Goal: Task Accomplishment & Management: Use online tool/utility

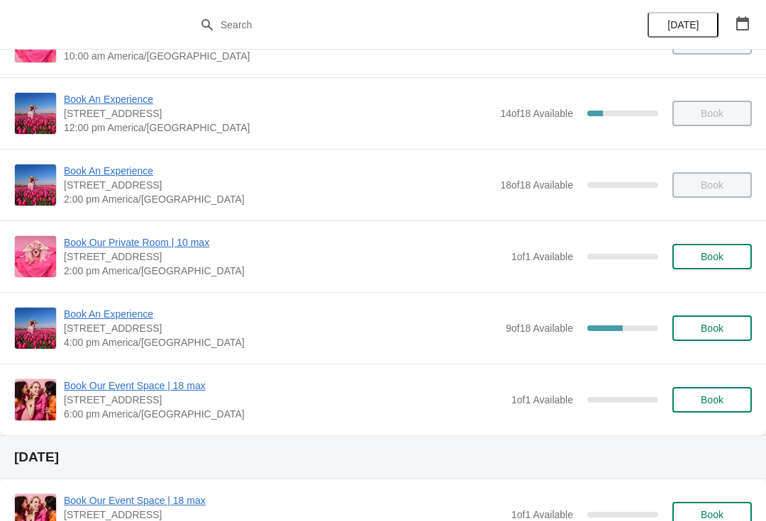
scroll to position [197, 0]
click at [123, 303] on div "Book An Experience [STREET_ADDRESS] 4:00 pm [GEOGRAPHIC_DATA]/[GEOGRAPHIC_DATA]…" at bounding box center [383, 327] width 766 height 72
click at [121, 318] on span "Book An Experience" at bounding box center [281, 313] width 435 height 14
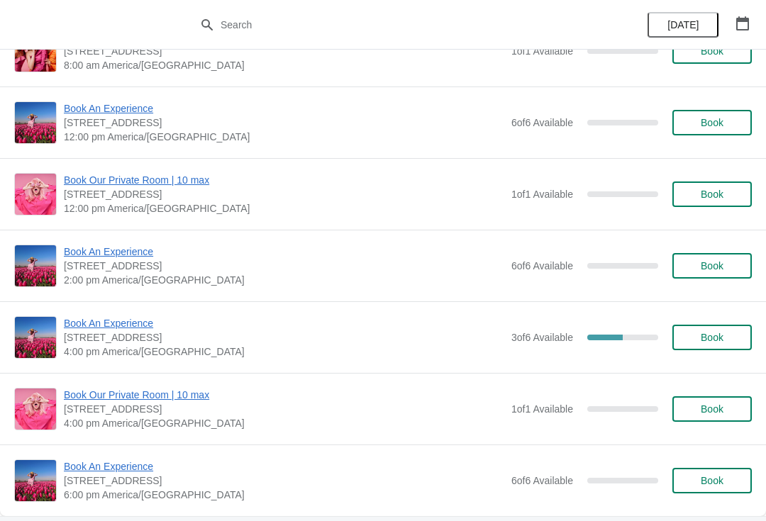
scroll to position [661, 0]
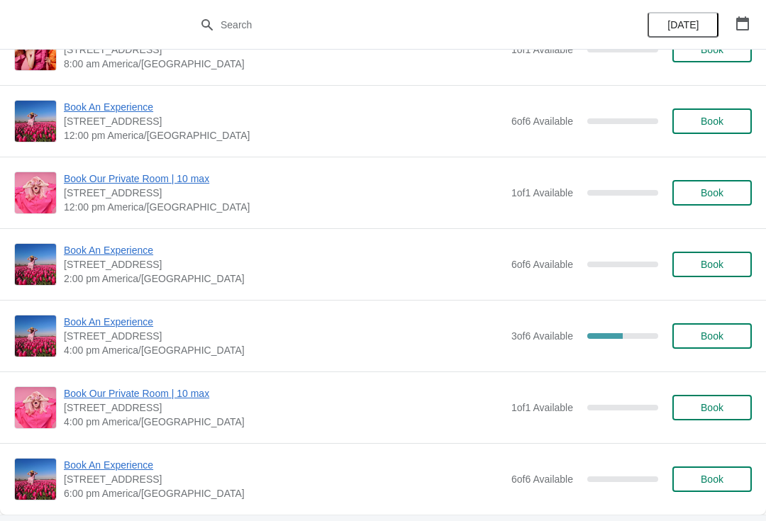
click at [94, 328] on span "Book An Experience" at bounding box center [284, 322] width 440 height 14
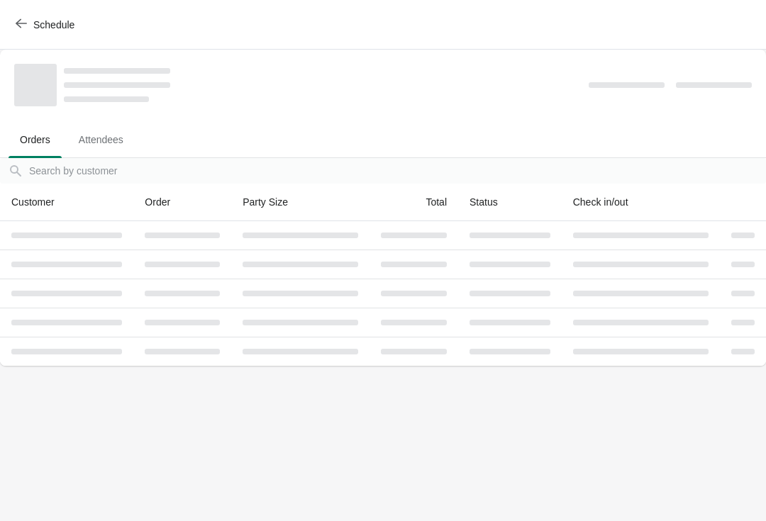
scroll to position [0, 0]
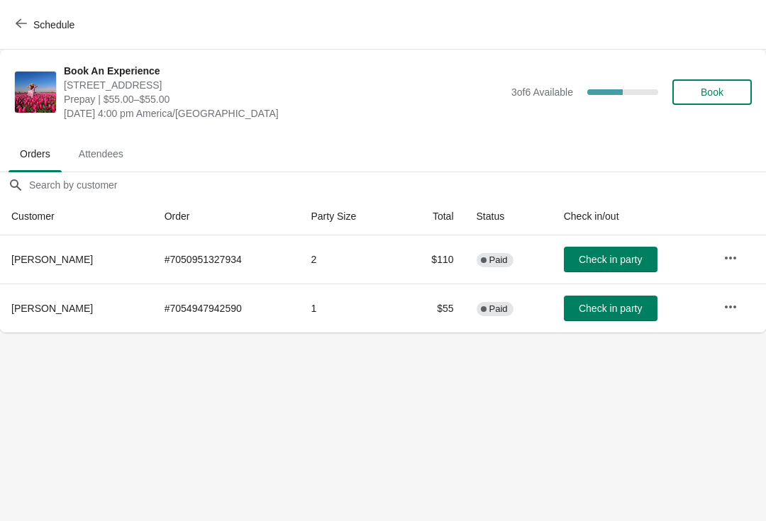
click at [726, 314] on button "button" at bounding box center [730, 307] width 26 height 26
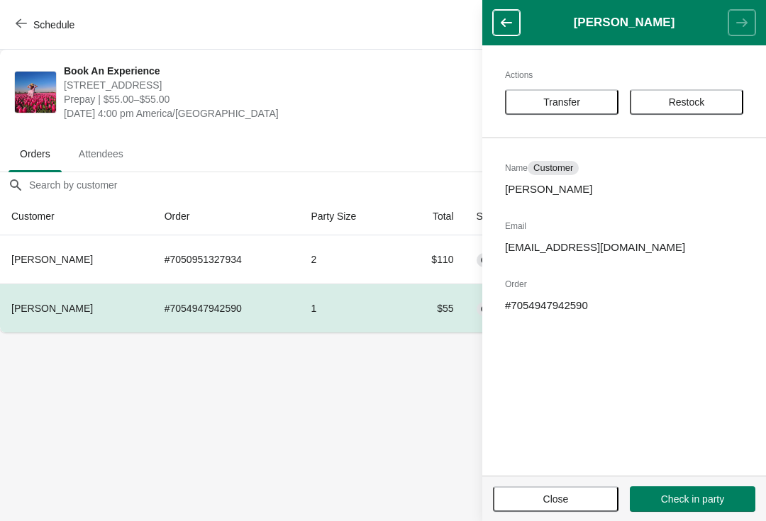
click at [566, 111] on button "Transfer" at bounding box center [561, 102] width 113 height 26
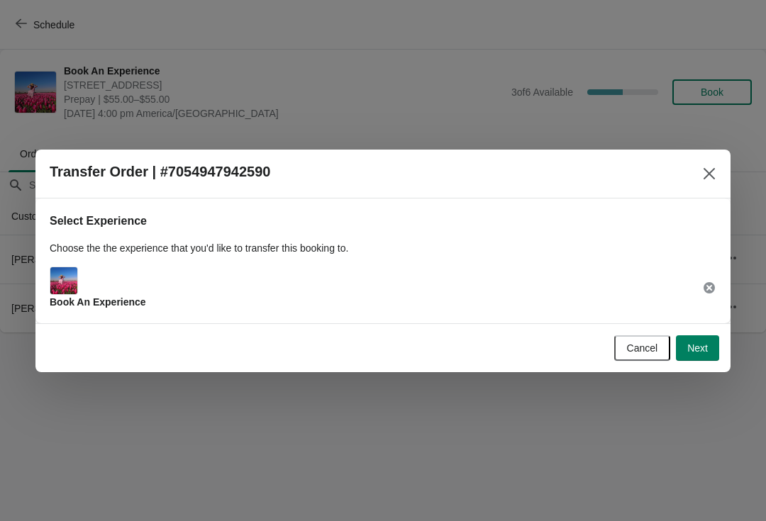
click at [700, 353] on span "Next" at bounding box center [697, 347] width 21 height 11
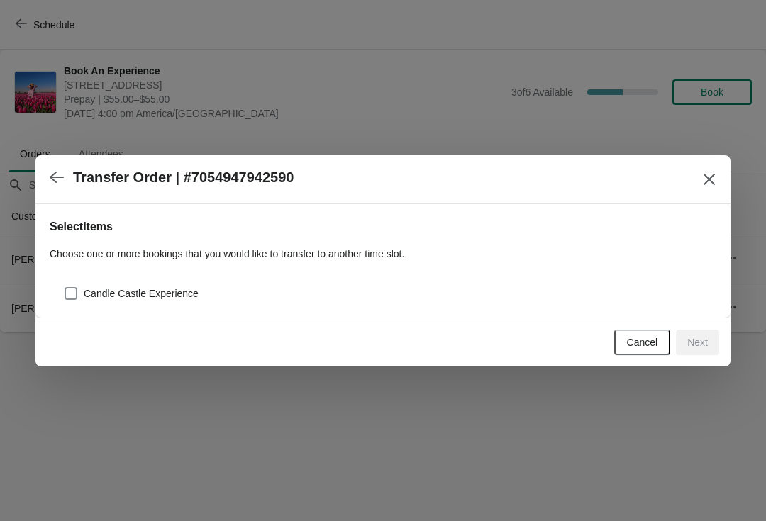
click at [74, 290] on span at bounding box center [71, 293] width 13 height 13
click at [65, 288] on input "Candle Castle Experience" at bounding box center [65, 287] width 1 height 1
checkbox input "true"
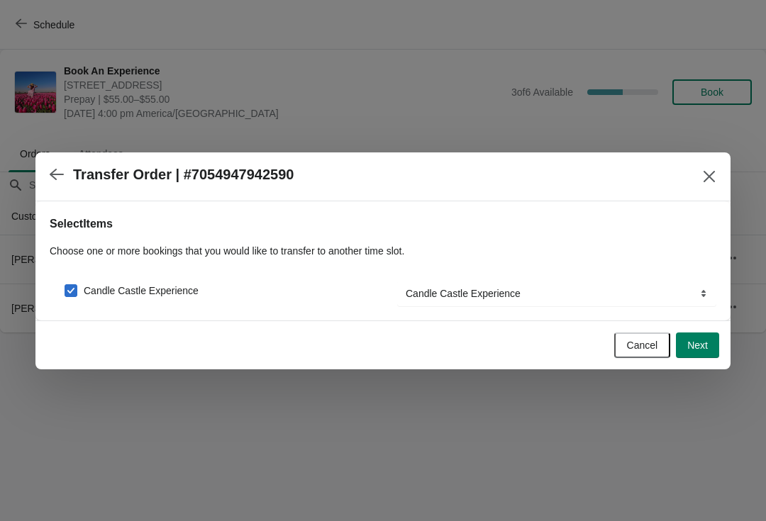
click at [688, 340] on span "Next" at bounding box center [697, 345] width 21 height 11
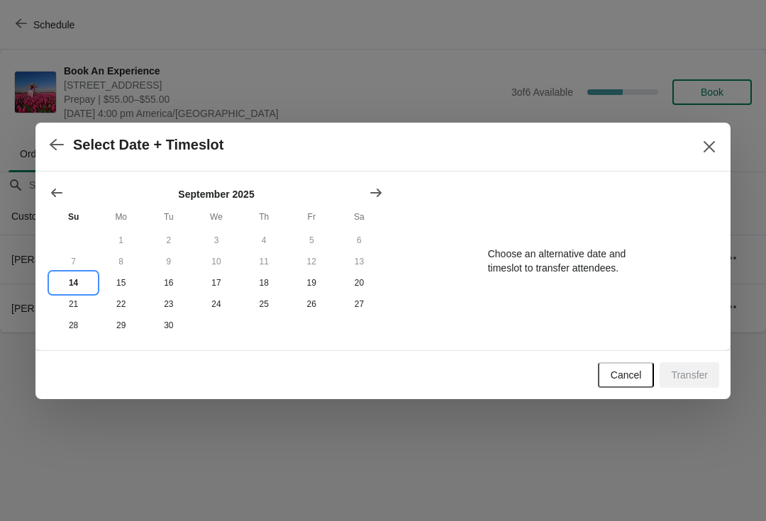
click at [89, 272] on button "14" at bounding box center [74, 282] width 48 height 21
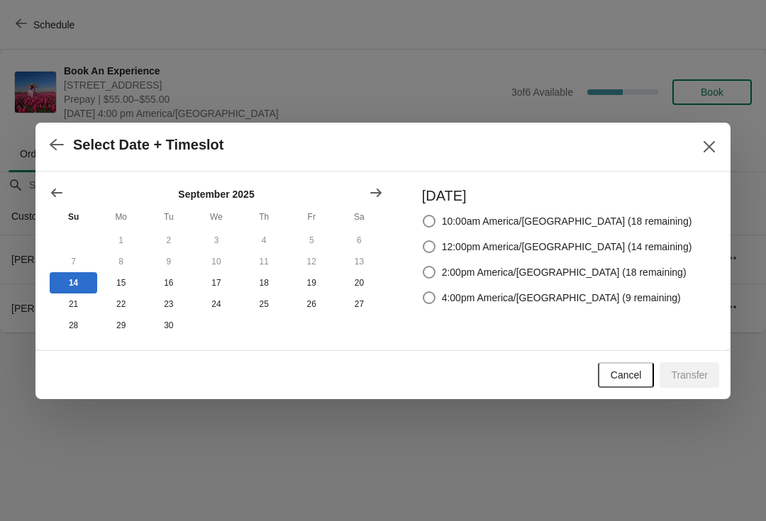
click at [600, 302] on span "4:00pm America/Chicago (9 remaining)" at bounding box center [561, 298] width 239 height 14
click at [423, 292] on input "4:00pm America/Chicago (9 remaining)" at bounding box center [423, 291] width 1 height 1
radio input "true"
click at [683, 378] on span "Transfer" at bounding box center [689, 374] width 37 height 11
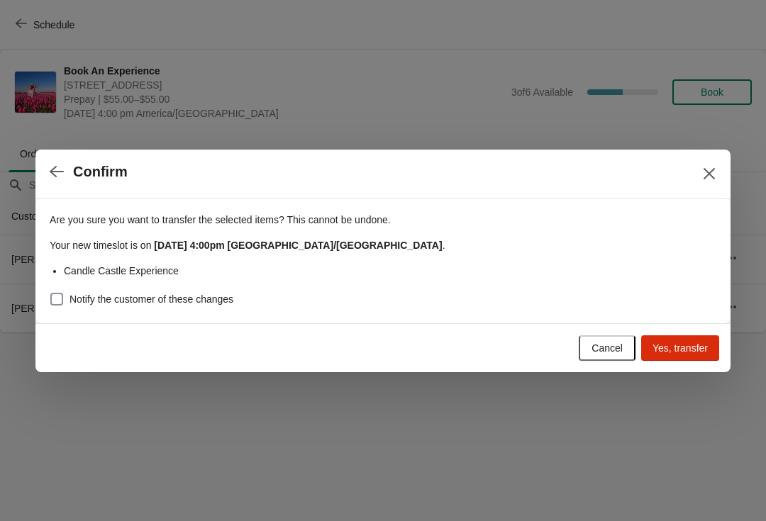
click at [687, 350] on span "Yes, transfer" at bounding box center [679, 347] width 55 height 11
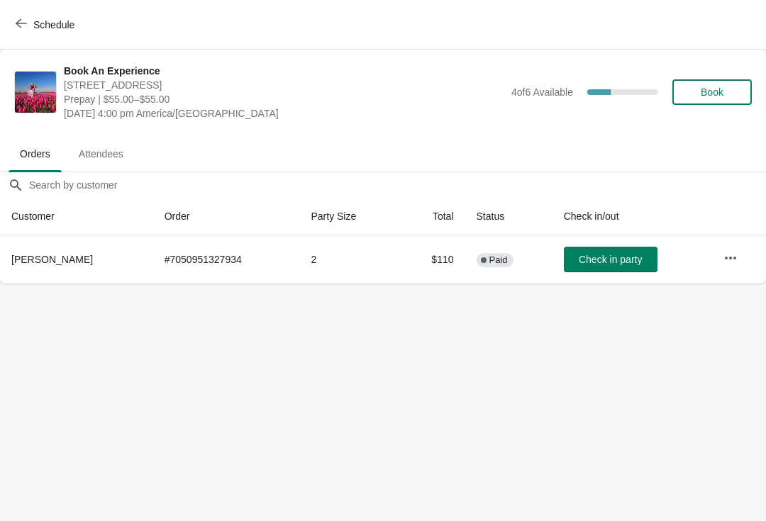
click at [39, 22] on span "Schedule" at bounding box center [53, 24] width 41 height 11
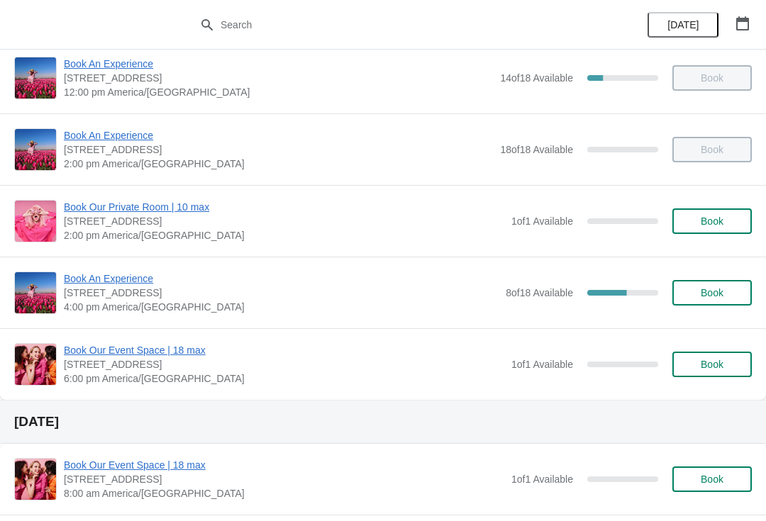
scroll to position [235, 0]
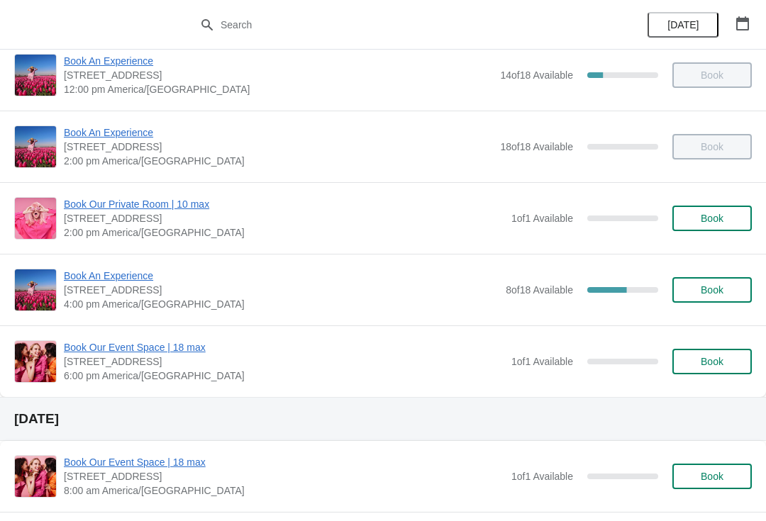
click at [94, 276] on span "Book An Experience" at bounding box center [281, 276] width 435 height 14
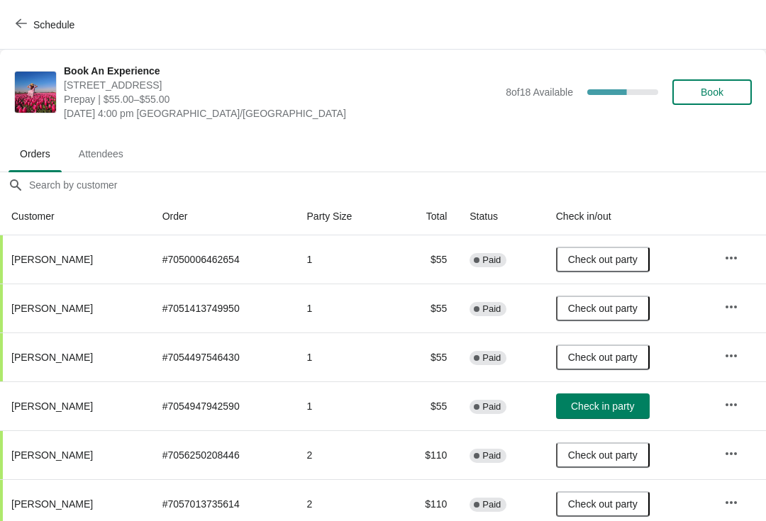
click at [614, 410] on span "Check in party" at bounding box center [602, 406] width 63 height 11
